Goal: Check status: Check status

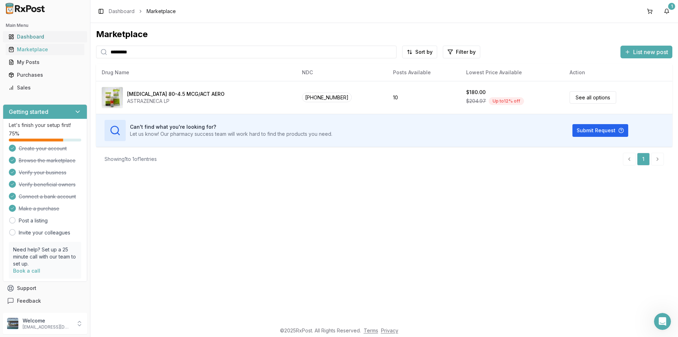
click at [32, 34] on div "Dashboard" at bounding box center [44, 36] width 73 height 7
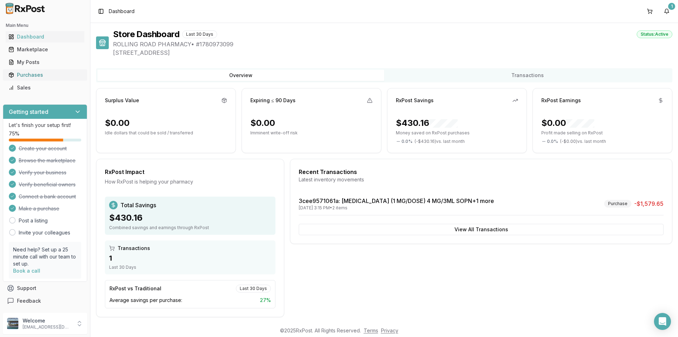
click at [33, 75] on div "Purchases" at bounding box center [44, 74] width 73 height 7
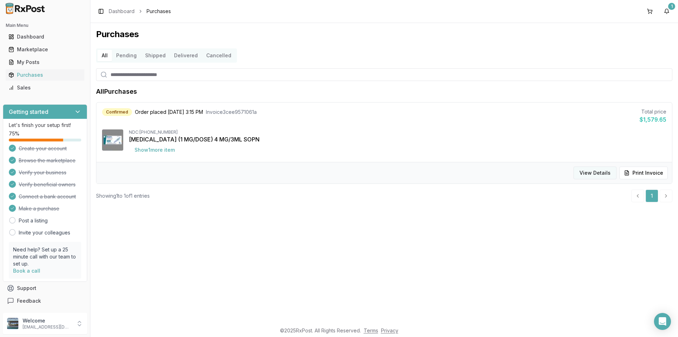
click at [599, 171] on button "View Details" at bounding box center [595, 172] width 43 height 13
